Goal: Information Seeking & Learning: Learn about a topic

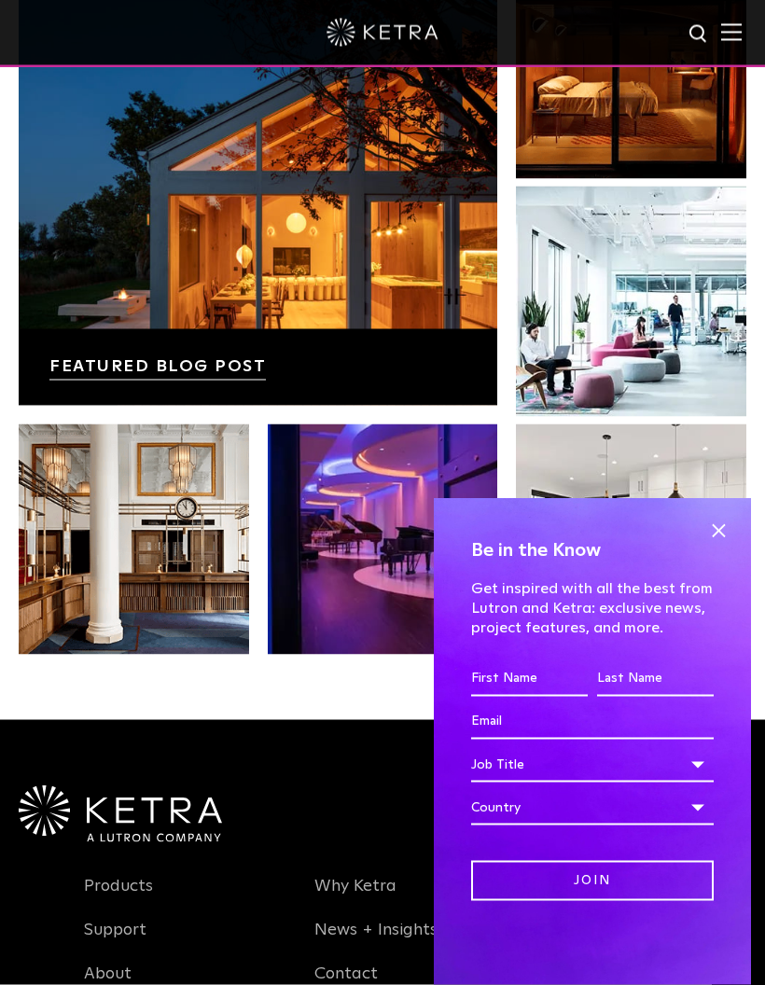
scroll to position [2772, 0]
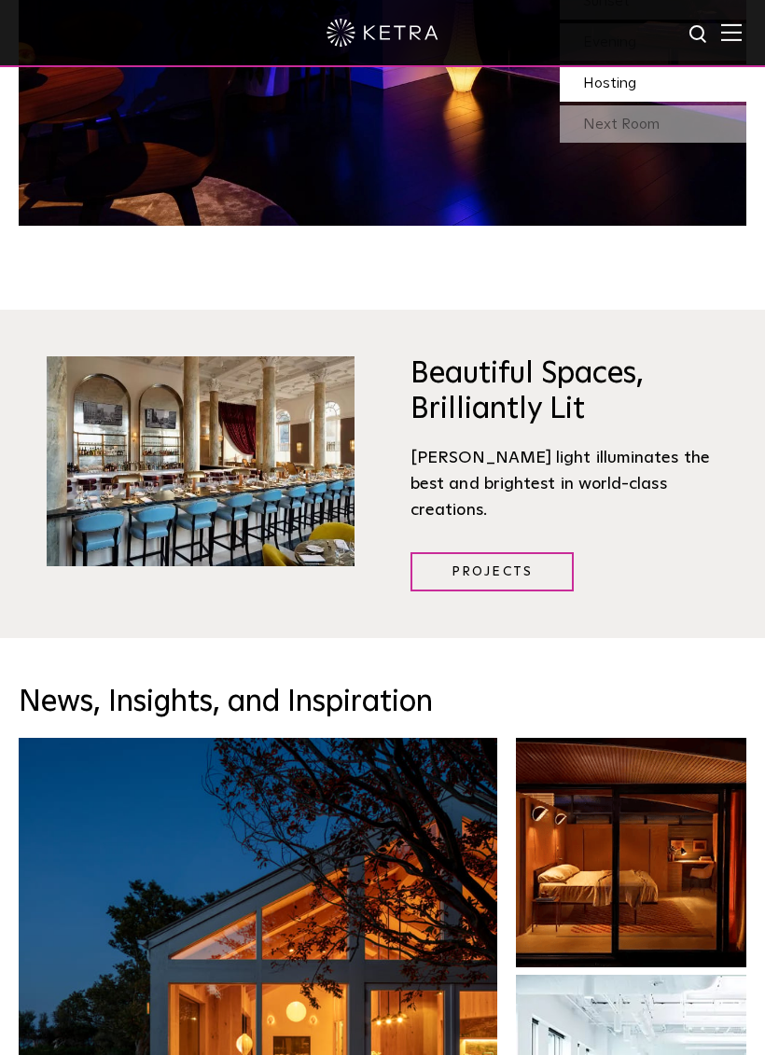
scroll to position [2090, 0]
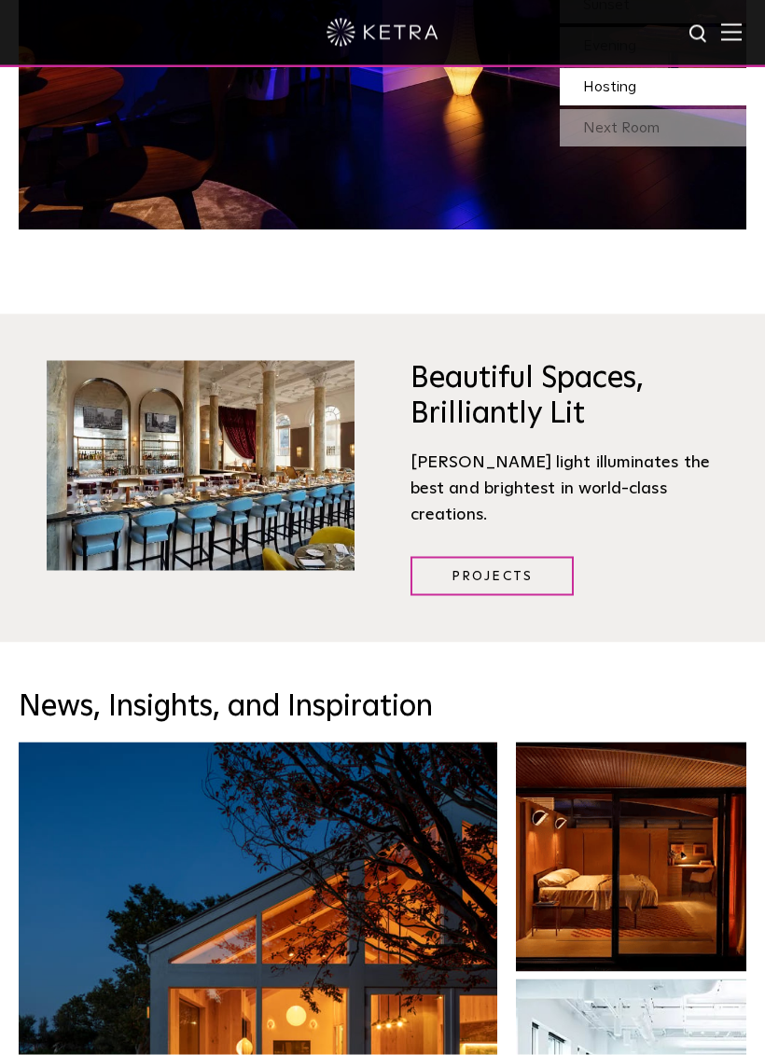
click at [740, 21] on div at bounding box center [382, 33] width 765 height 67
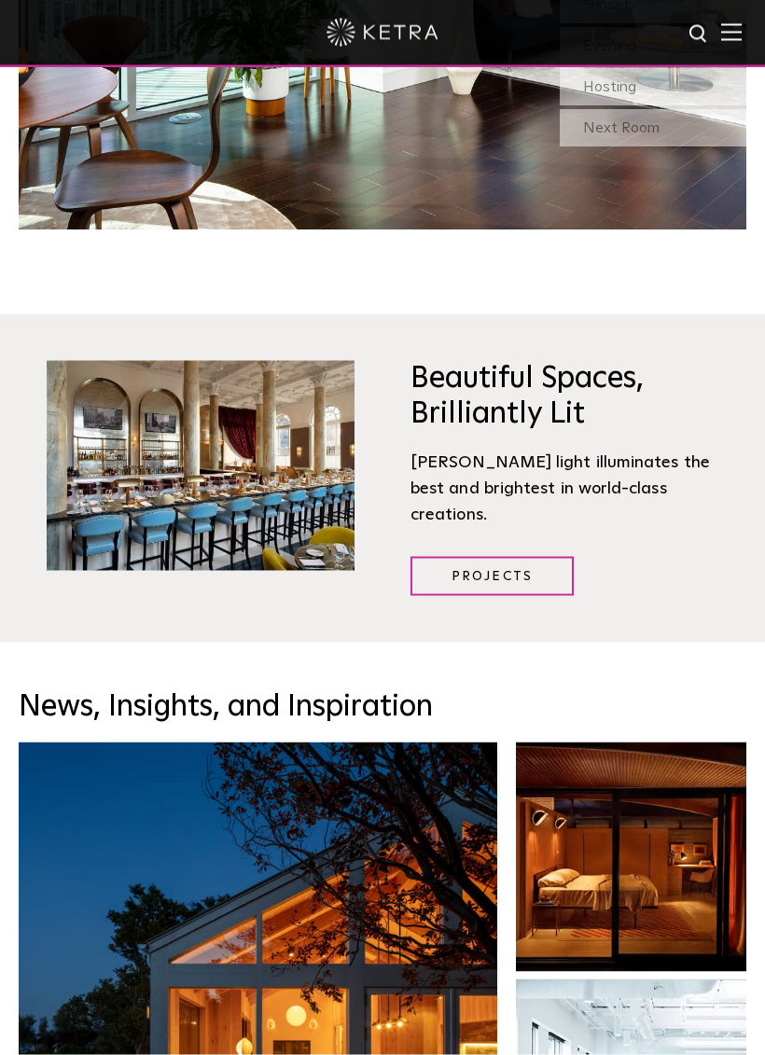
click at [740, 30] on img at bounding box center [731, 32] width 21 height 18
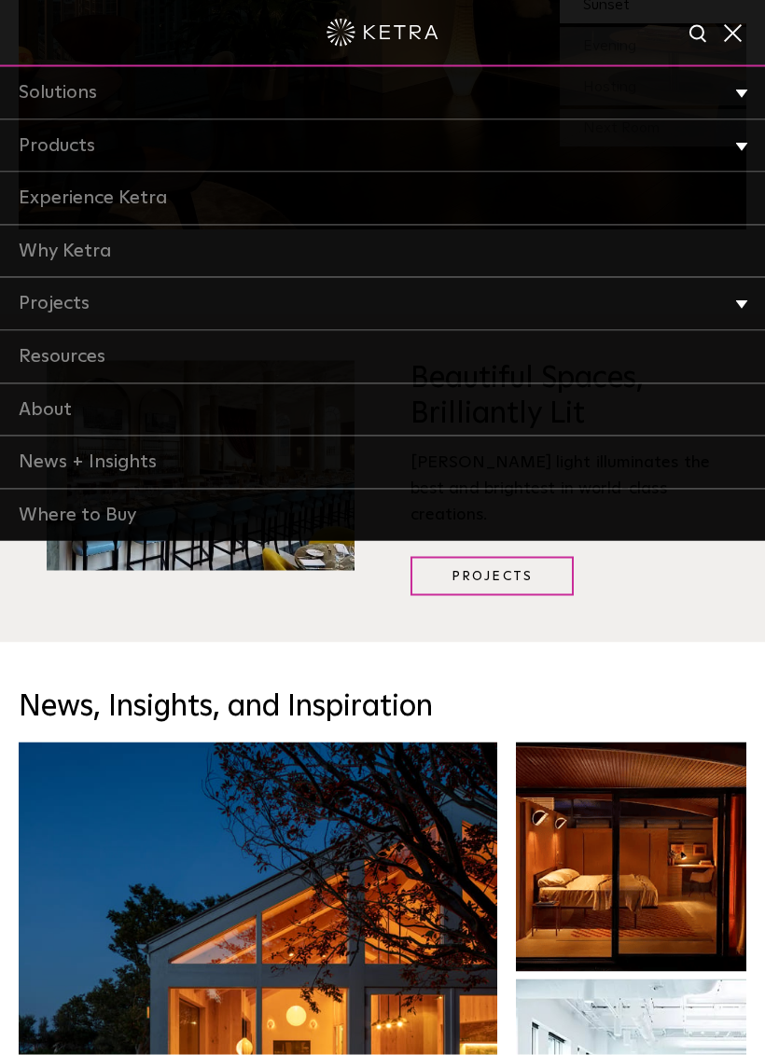
click at [739, 143] on li "Products Commercial Products Residential Products" at bounding box center [382, 146] width 765 height 53
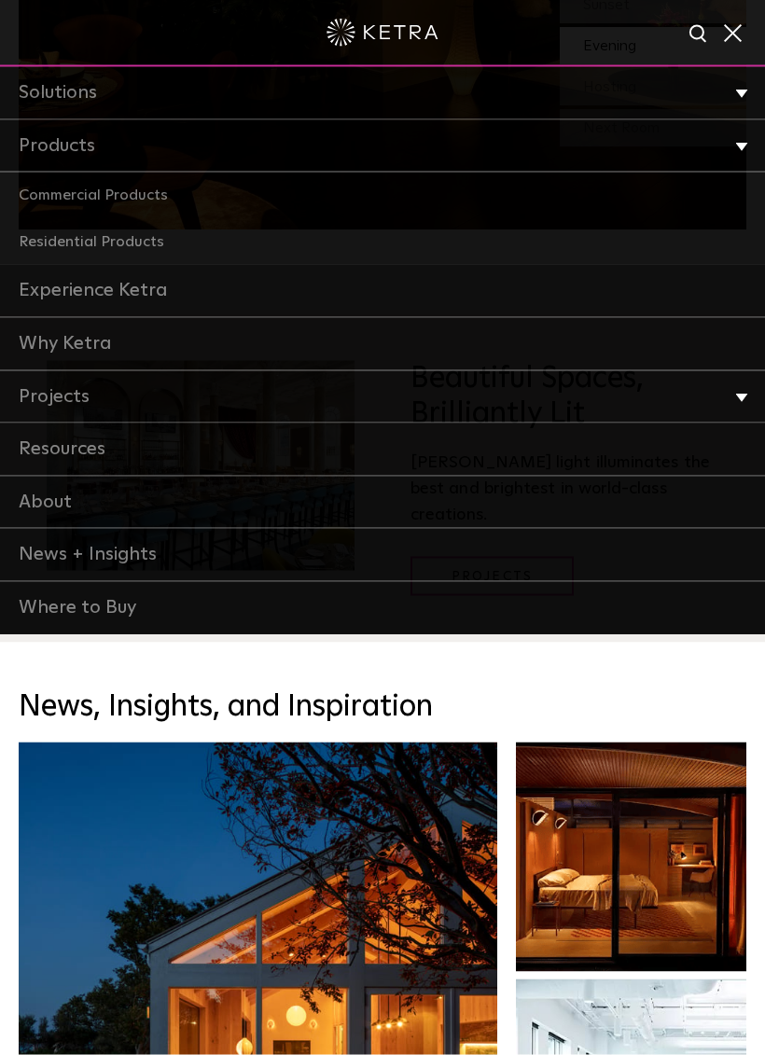
click at [171, 231] on link "Residential Products" at bounding box center [382, 242] width 765 height 47
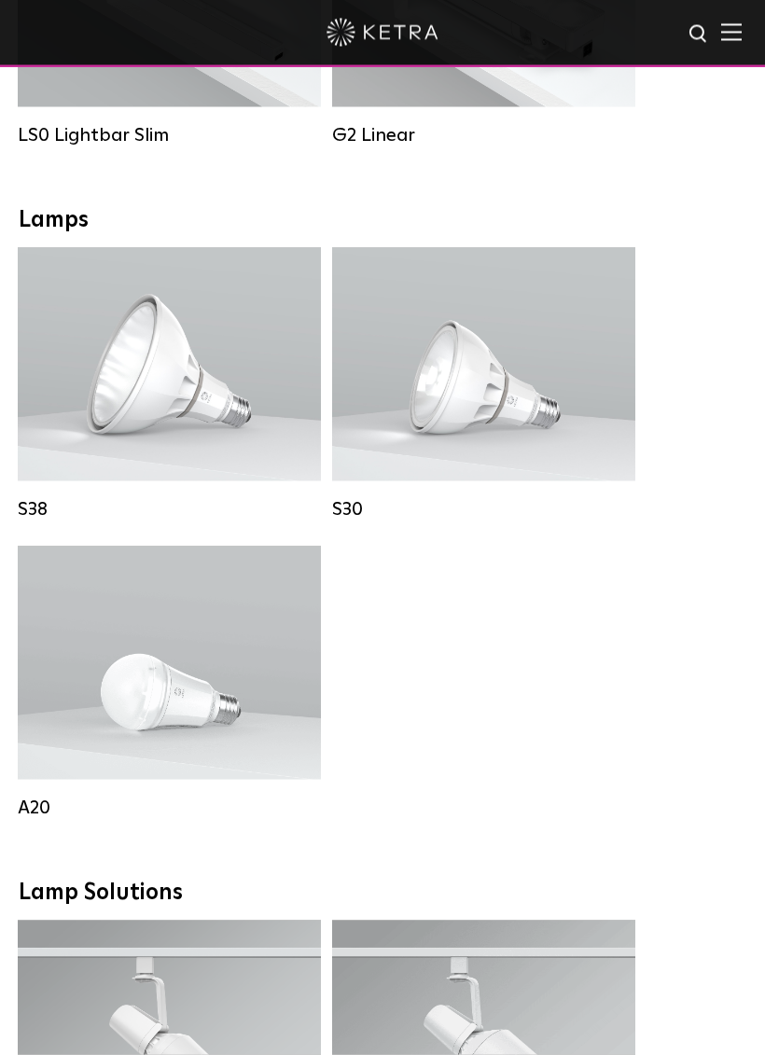
scroll to position [1156, 0]
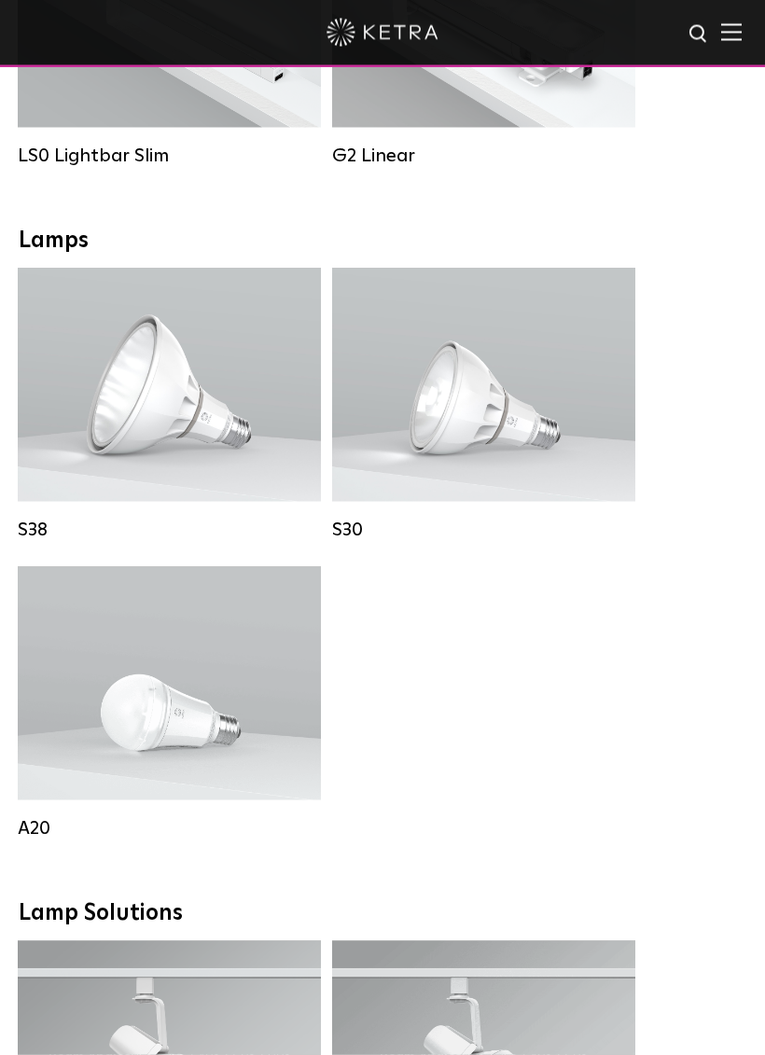
click at [298, 311] on div "Lumen Output: 1100 Colors: White / Black Base Type: E26 Edison Base / GU24 Beam…" at bounding box center [169, 385] width 303 height 233
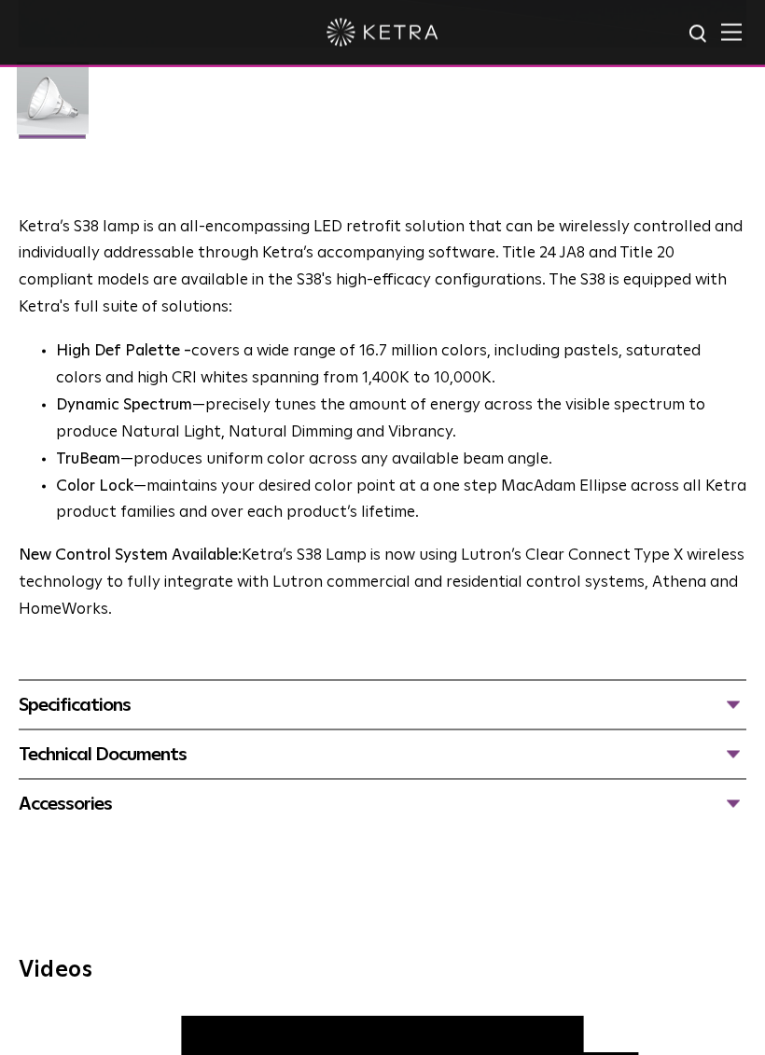
scroll to position [879, 0]
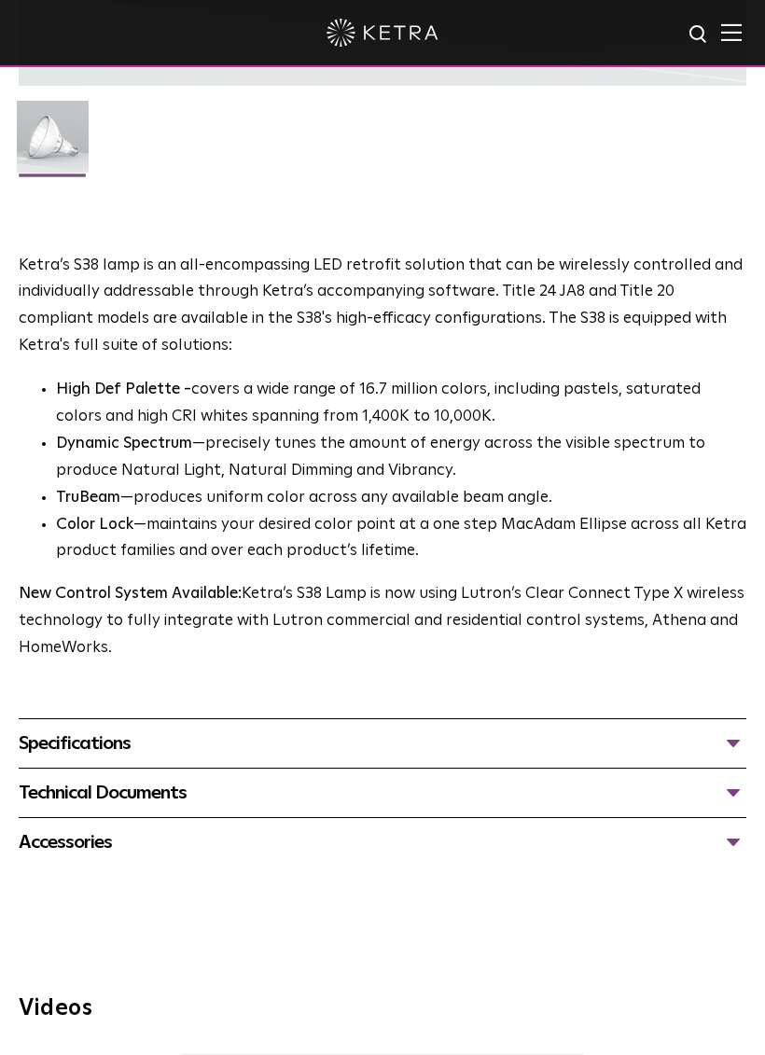
click at [550, 281] on p "Ketra’s S38 lamp is an all-encompassing LED retrofit solution that can be wirel…" at bounding box center [383, 307] width 728 height 108
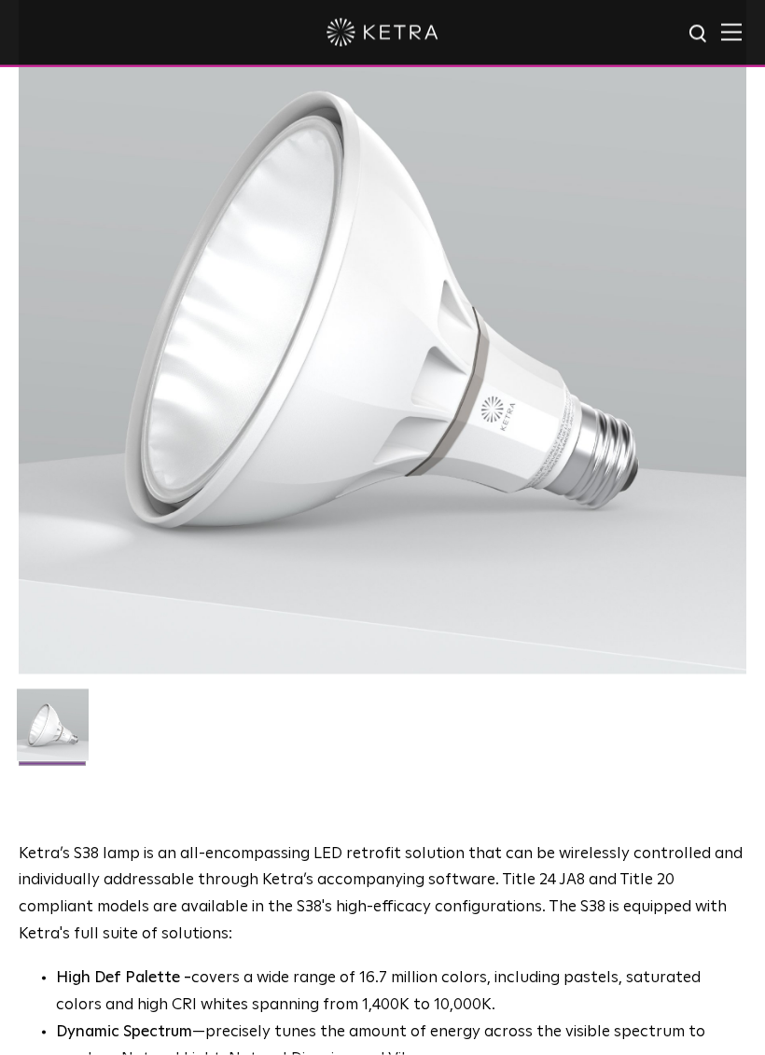
scroll to position [254, 0]
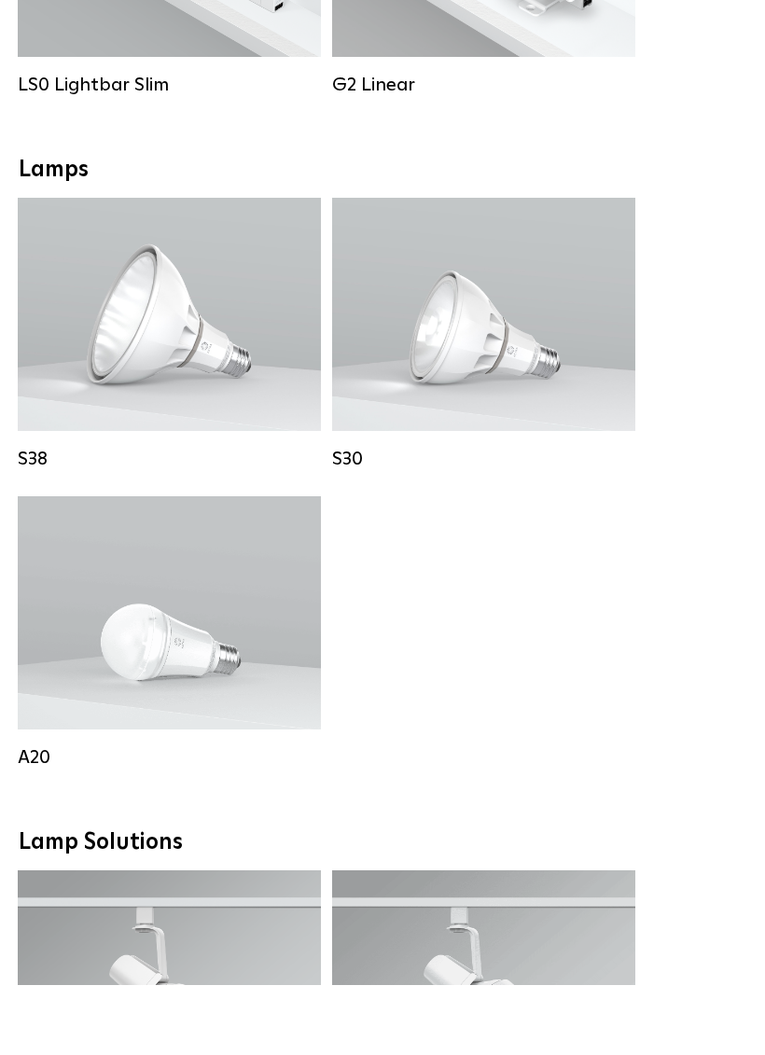
click at [576, 347] on div "Lumen Output: 1100 Colors: White / Black Base Type: E26 Edison Base / GU24 Beam…" at bounding box center [484, 384] width 242 height 141
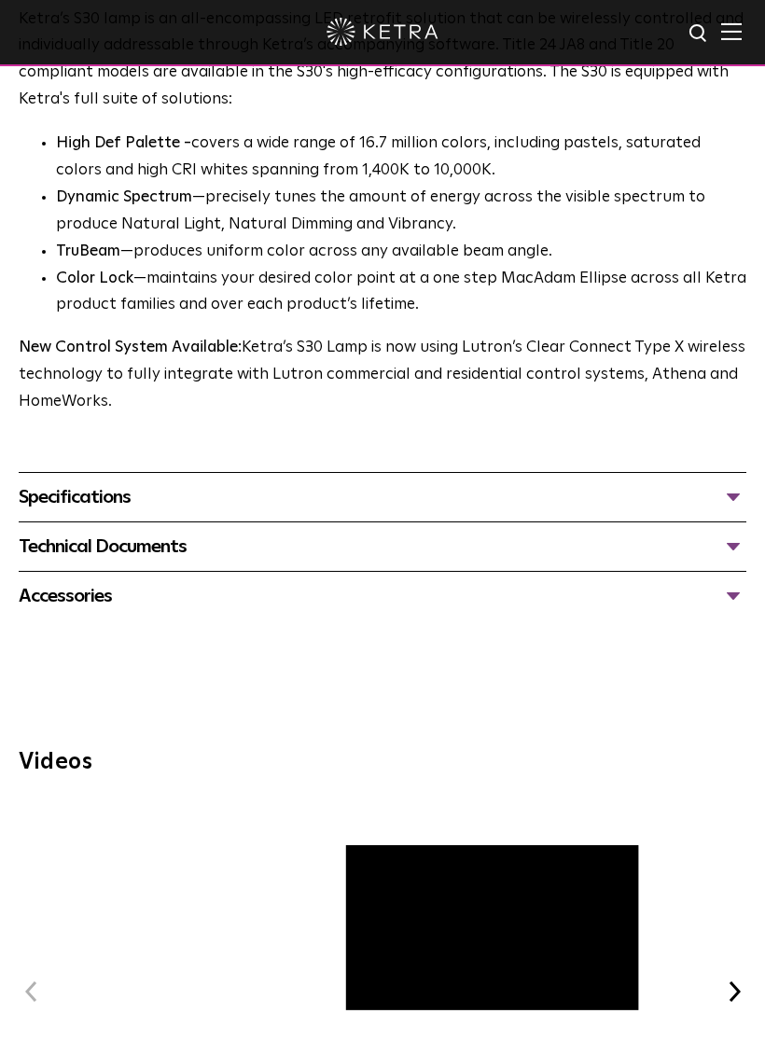
scroll to position [1091, 0]
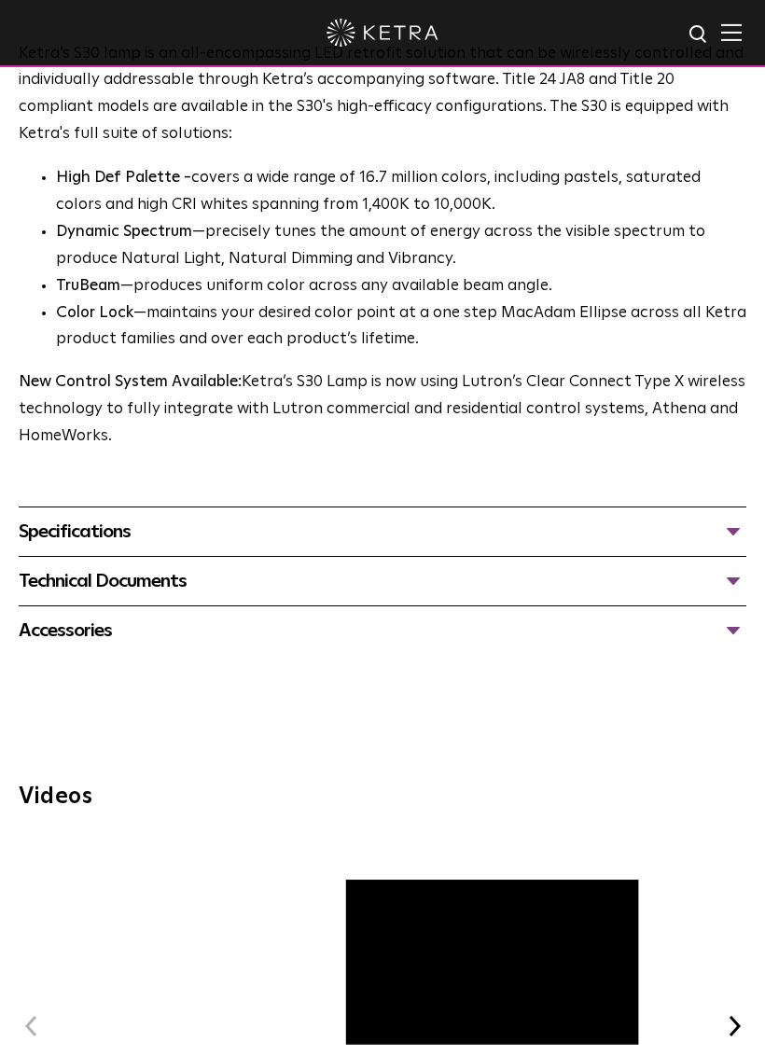
click at [629, 507] on div "Specifications DIMENSIONS Size 30 Long Neck LUMEN OUTPUTS 1100 HOUSING COLORS W…" at bounding box center [383, 531] width 728 height 49
click at [672, 476] on span "Ketra’s S30 lamp is an all-encompassing LED retrofit solution that can be wirel…" at bounding box center [383, 348] width 728 height 614
click at [667, 517] on div "Specifications" at bounding box center [383, 532] width 728 height 30
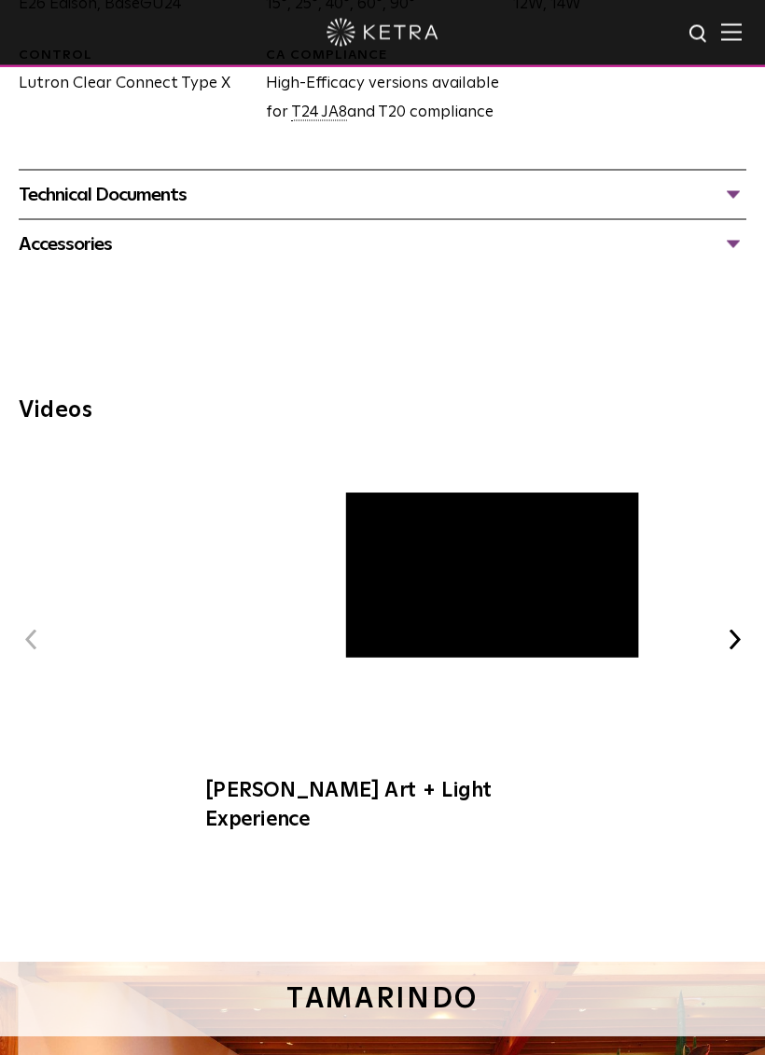
scroll to position [1798, 0]
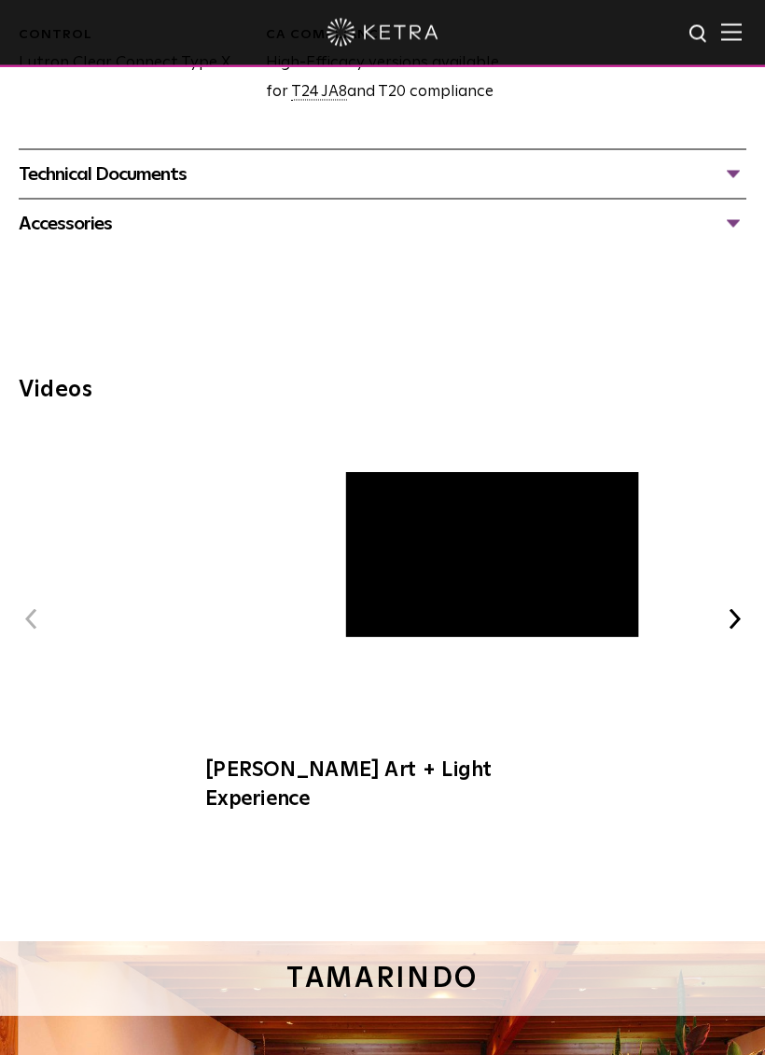
click at [410, 535] on span "[PERSON_NAME] Art + Light Experience" at bounding box center [382, 633] width 402 height 396
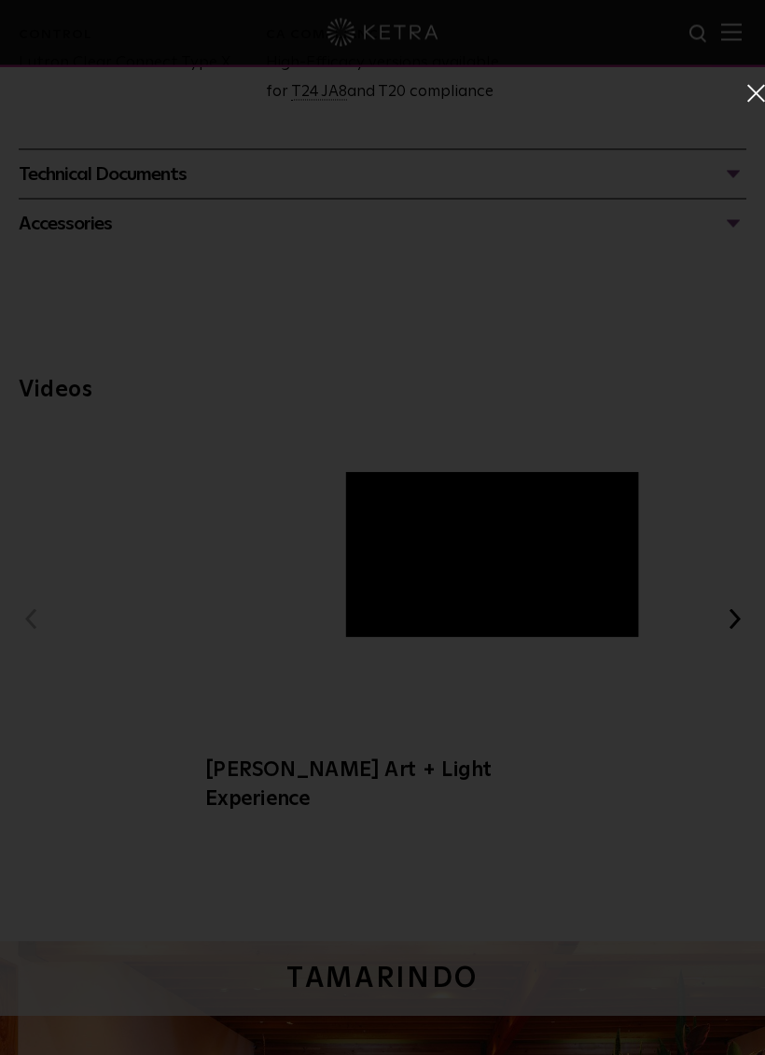
scroll to position [1799, 0]
click at [747, 90] on span at bounding box center [755, 93] width 21 height 19
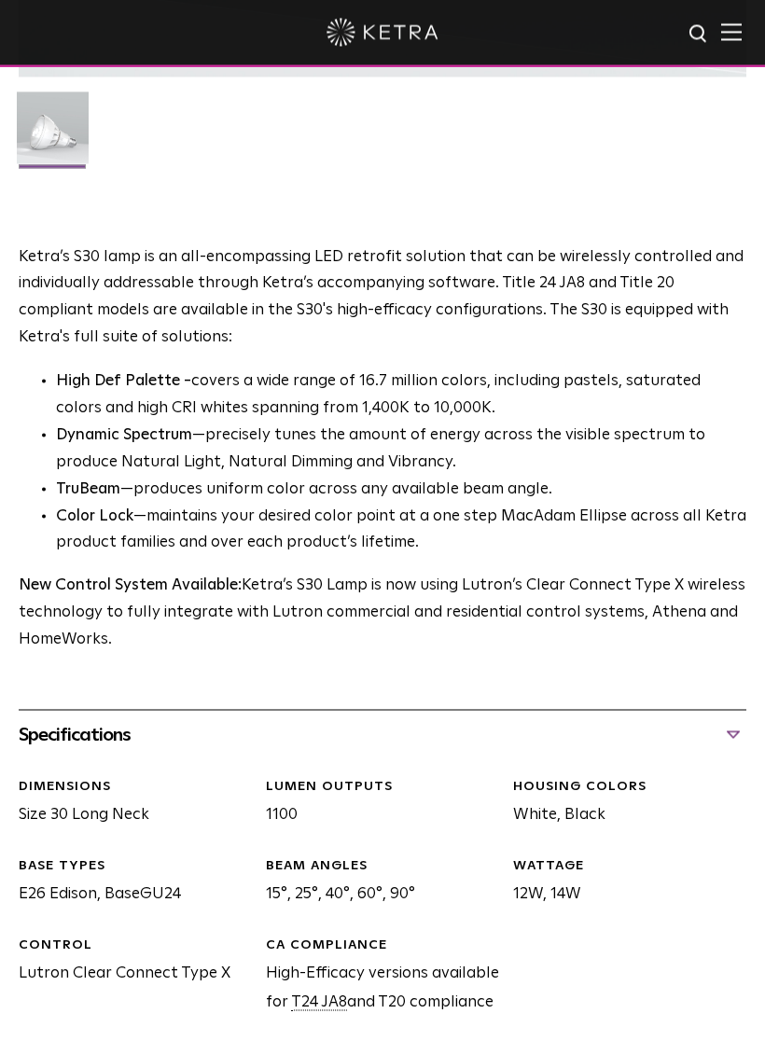
scroll to position [890, 0]
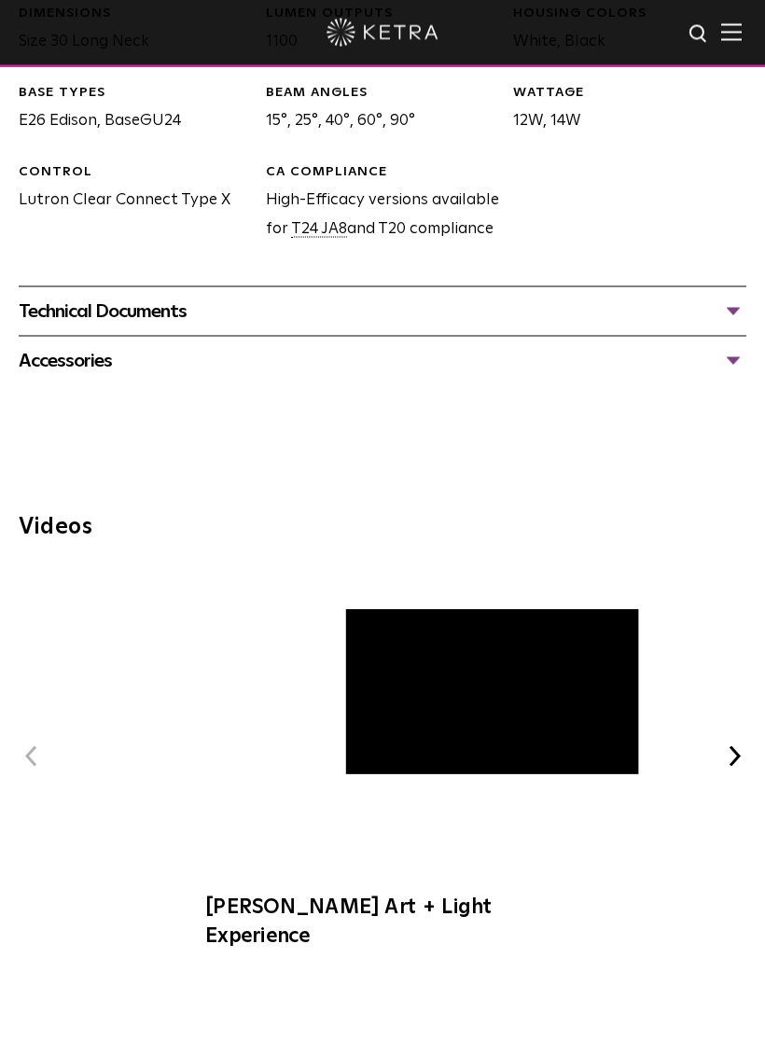
click at [734, 301] on div "Technical Documents" at bounding box center [383, 312] width 728 height 30
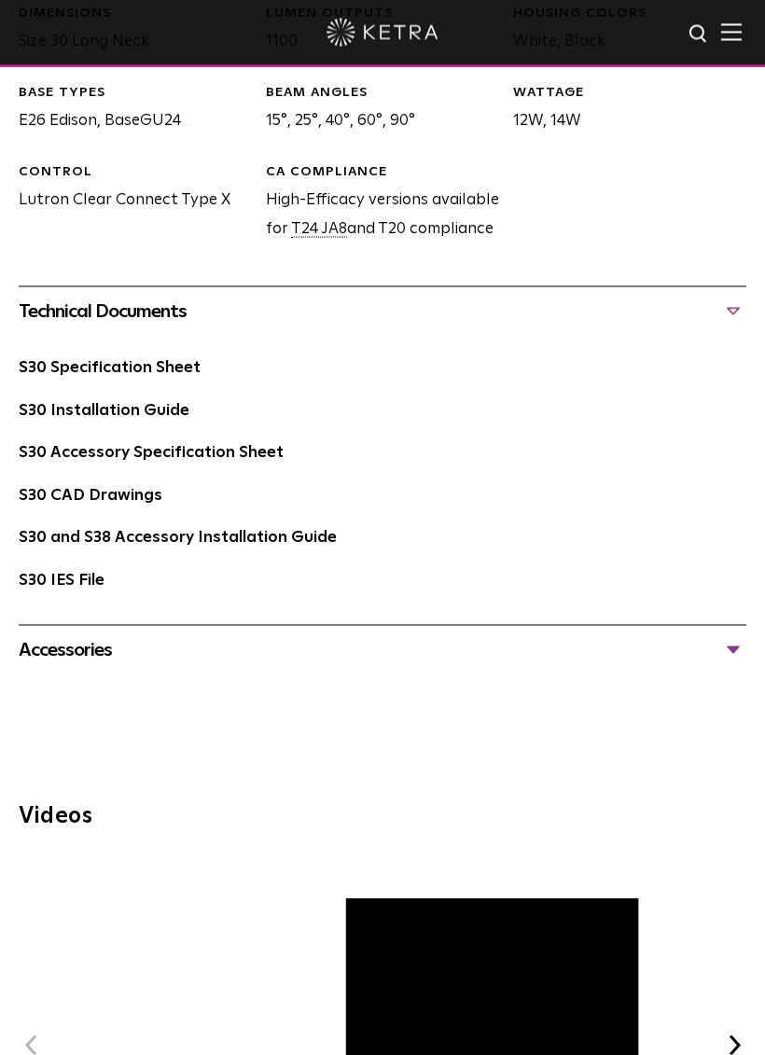
scroll to position [1662, 0]
click at [94, 407] on link "S30 Installation Guide" at bounding box center [104, 410] width 171 height 16
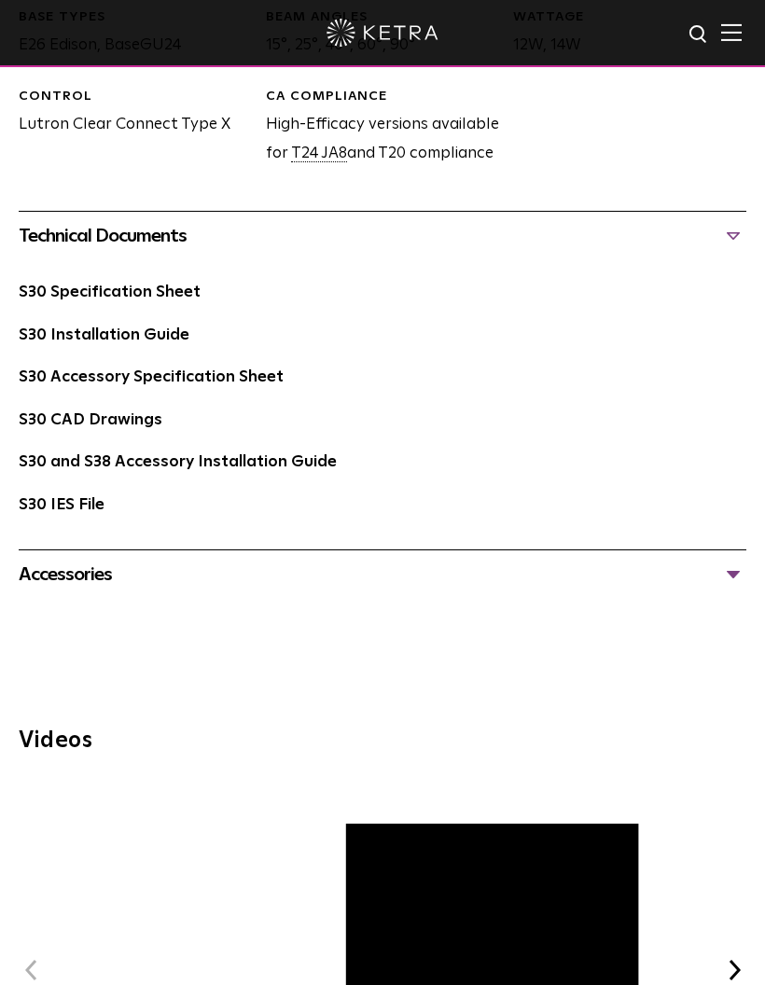
scroll to position [1736, 0]
